Goal: Navigation & Orientation: Find specific page/section

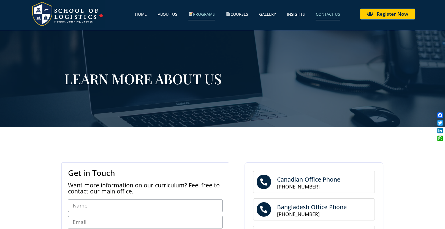
click at [208, 16] on link "Programs" at bounding box center [201, 14] width 26 height 13
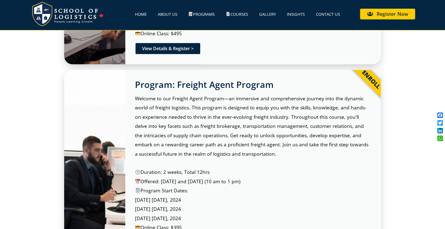
scroll to position [252, 0]
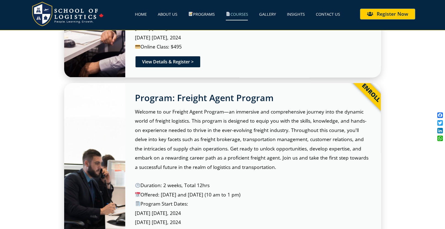
click at [242, 10] on link "Courses" at bounding box center [237, 14] width 22 height 13
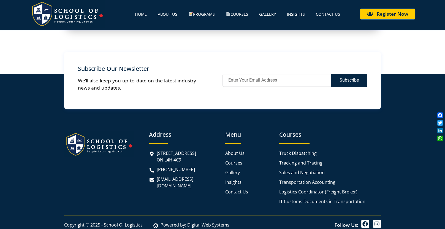
scroll to position [950, 0]
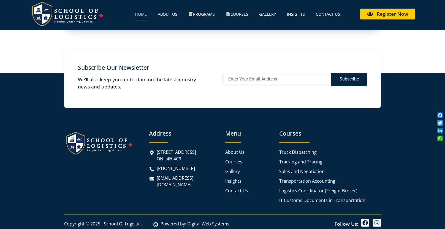
click at [136, 15] on link "Home" at bounding box center [141, 14] width 12 height 13
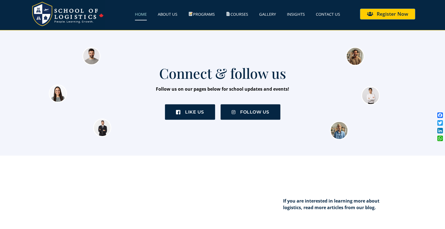
scroll to position [1047, 0]
